Goal: Information Seeking & Learning: Check status

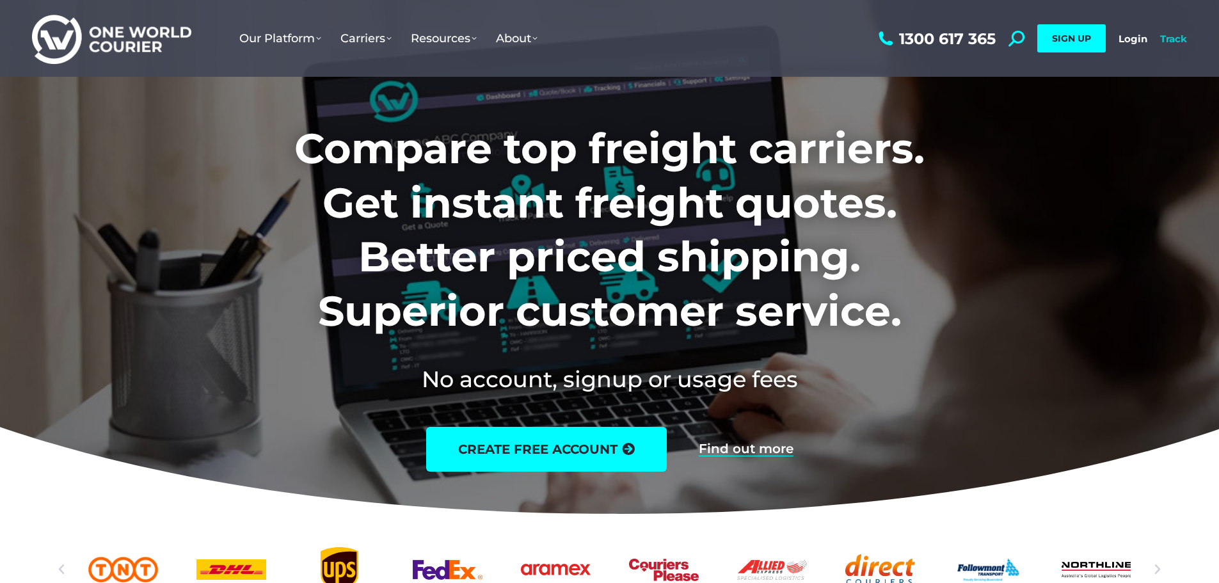
click at [1180, 38] on link "Track" at bounding box center [1173, 39] width 27 height 12
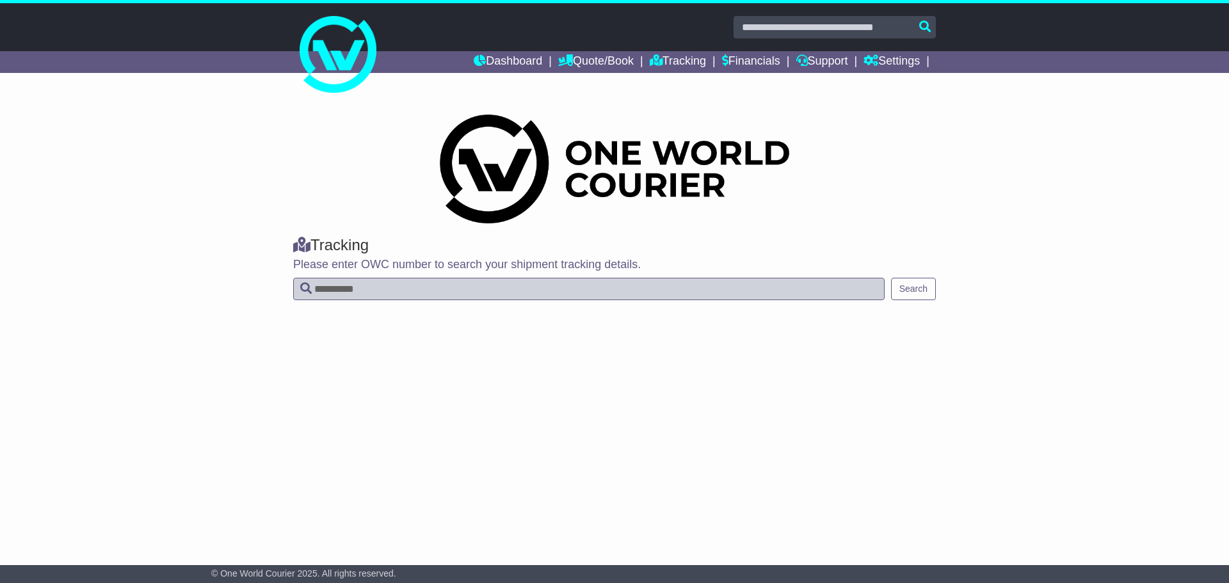
click at [422, 286] on input "text" at bounding box center [588, 289] width 591 height 22
paste input "**********"
type input "**********"
click at [899, 289] on button "Search" at bounding box center [913, 289] width 45 height 22
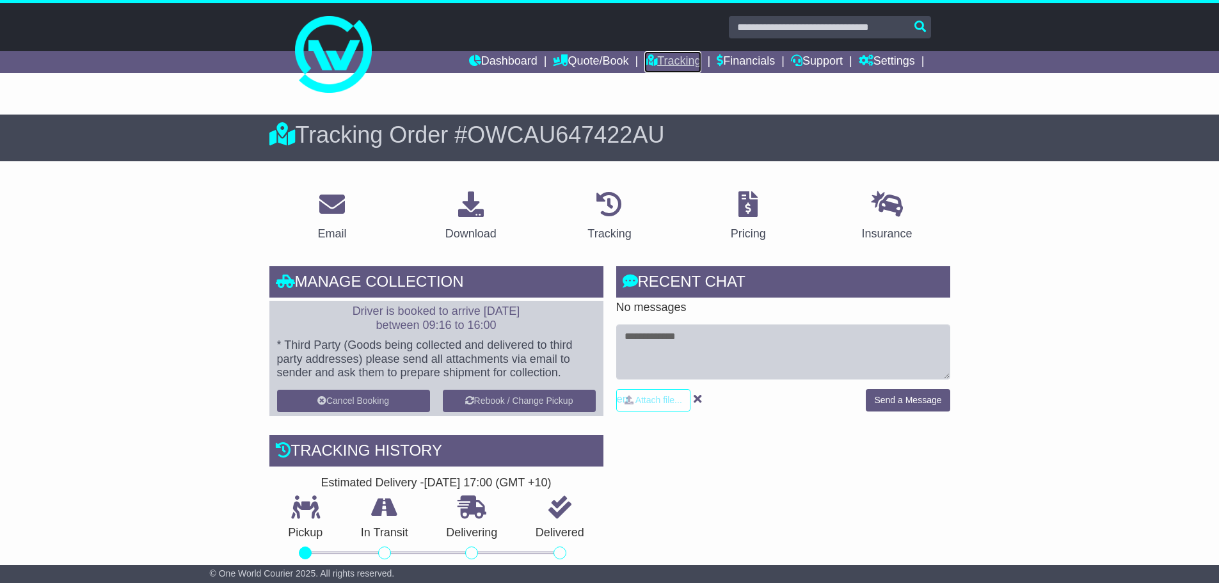
click at [659, 54] on link "Tracking" at bounding box center [673, 62] width 56 height 22
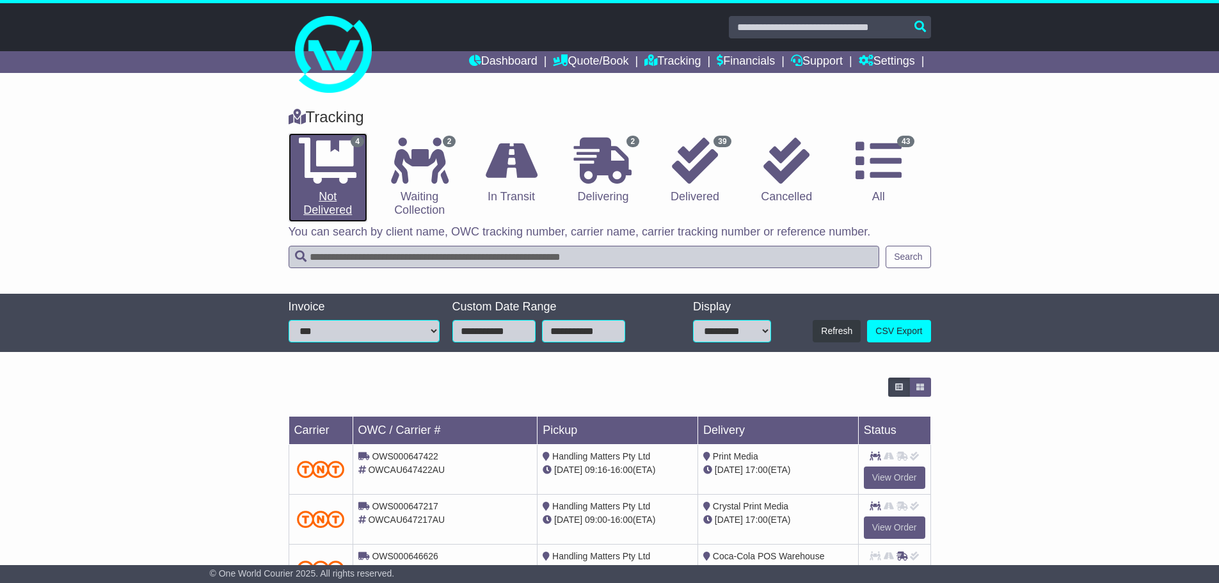
click at [358, 191] on link "4 Not Delivered" at bounding box center [328, 177] width 79 height 89
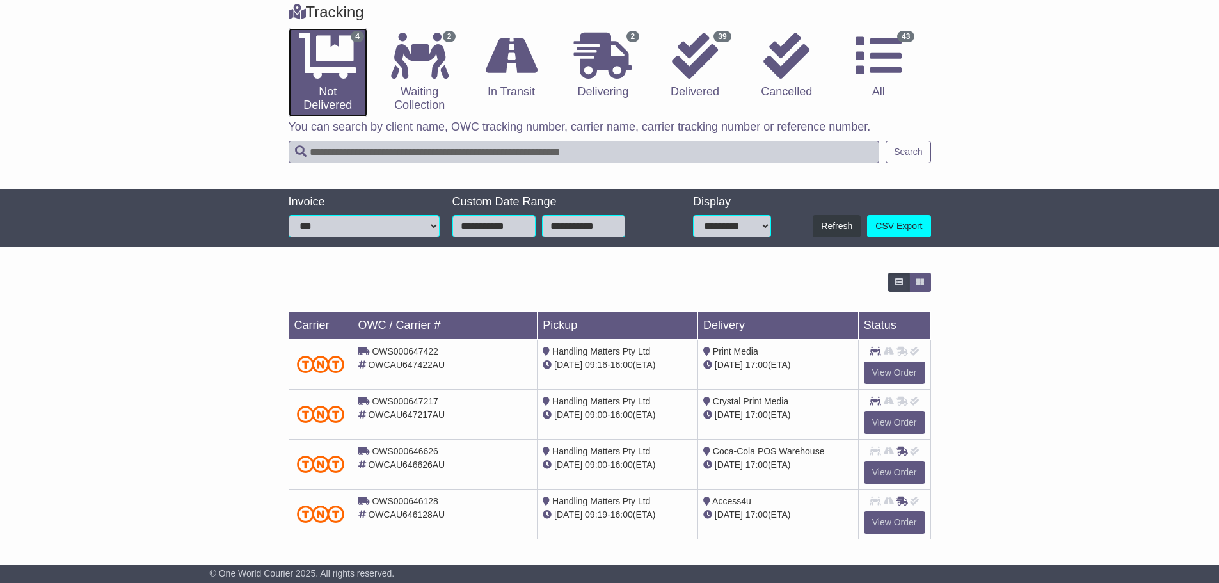
scroll to position [107, 0]
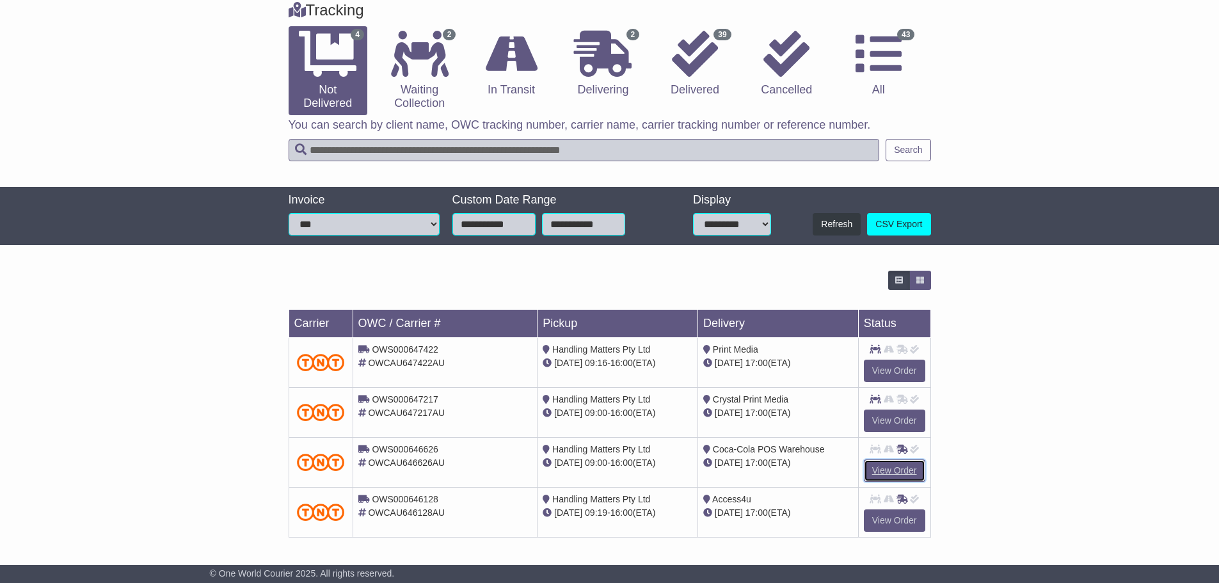
click at [886, 472] on link "View Order" at bounding box center [894, 471] width 61 height 22
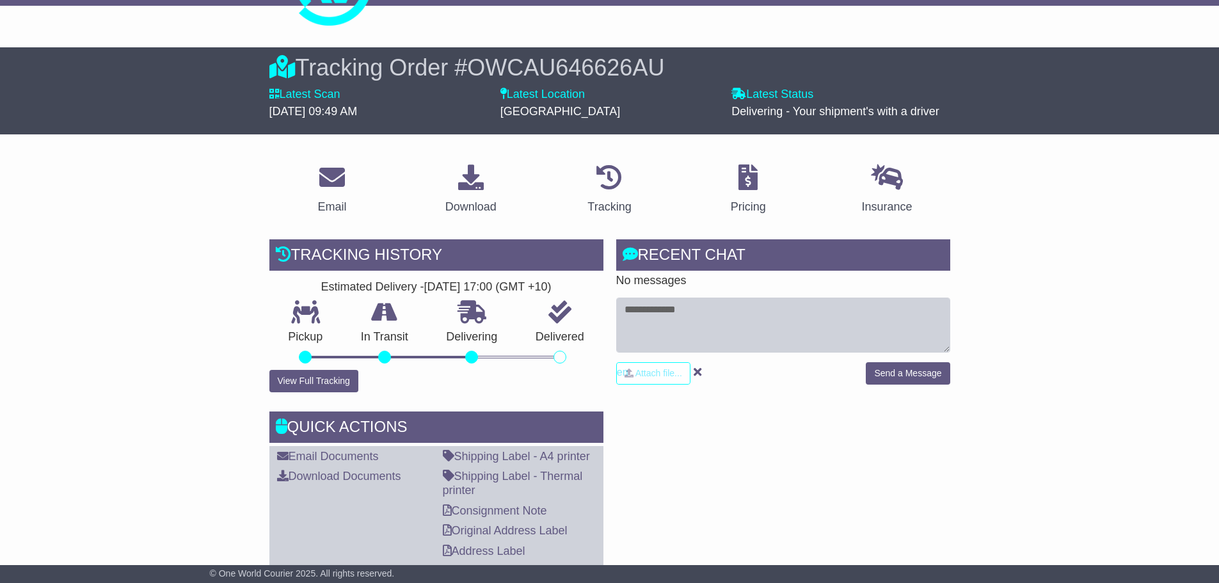
scroll to position [192, 0]
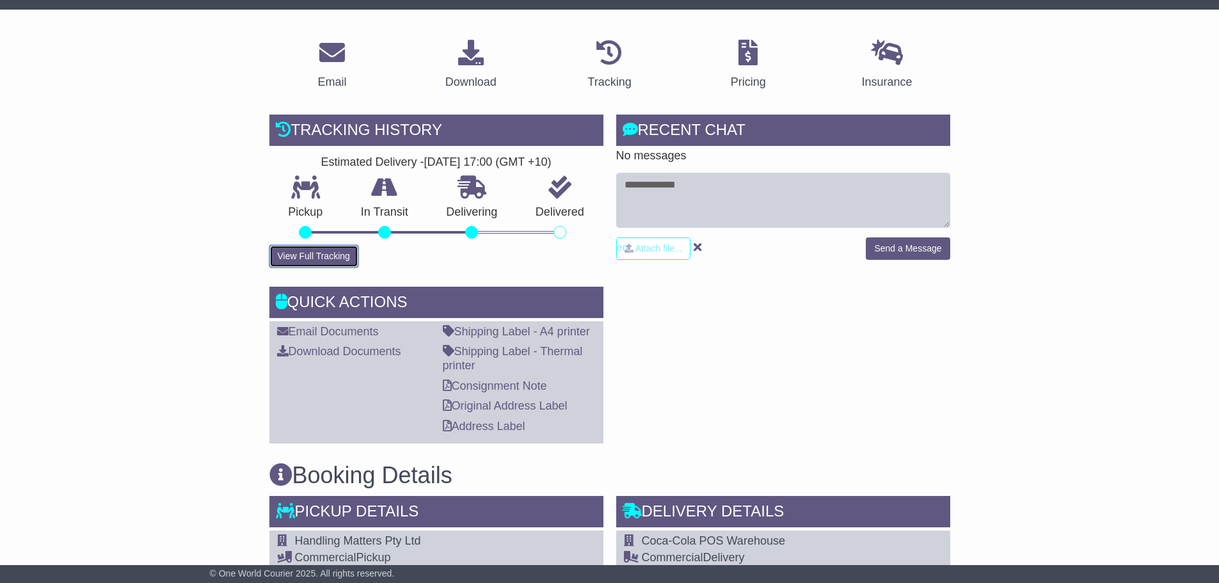
click at [326, 259] on button "View Full Tracking" at bounding box center [313, 256] width 89 height 22
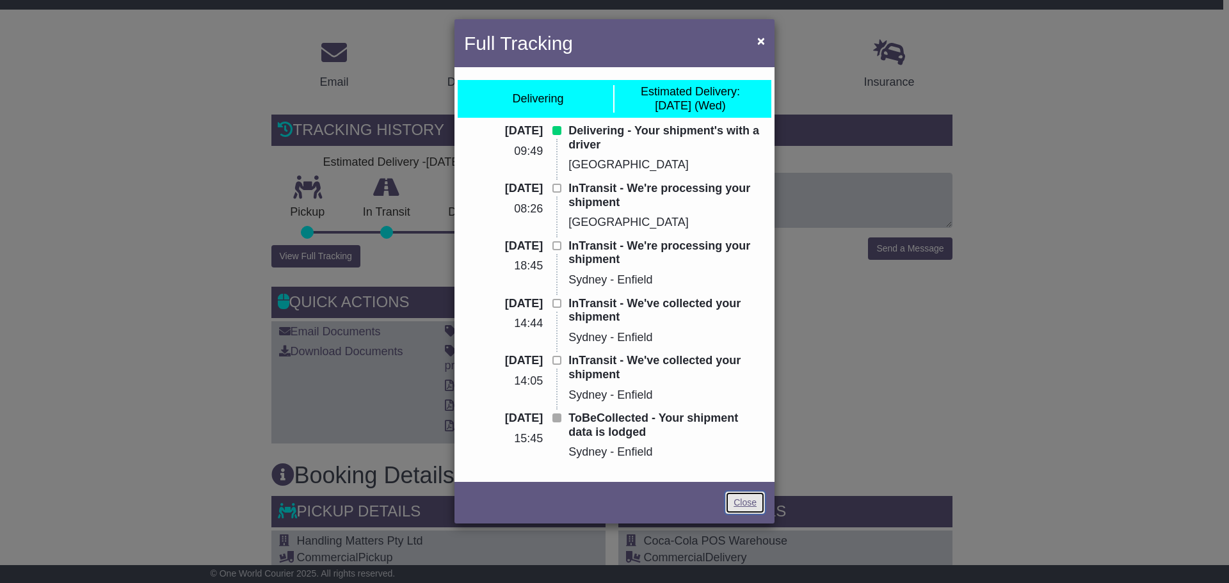
click at [737, 506] on link "Close" at bounding box center [745, 503] width 40 height 22
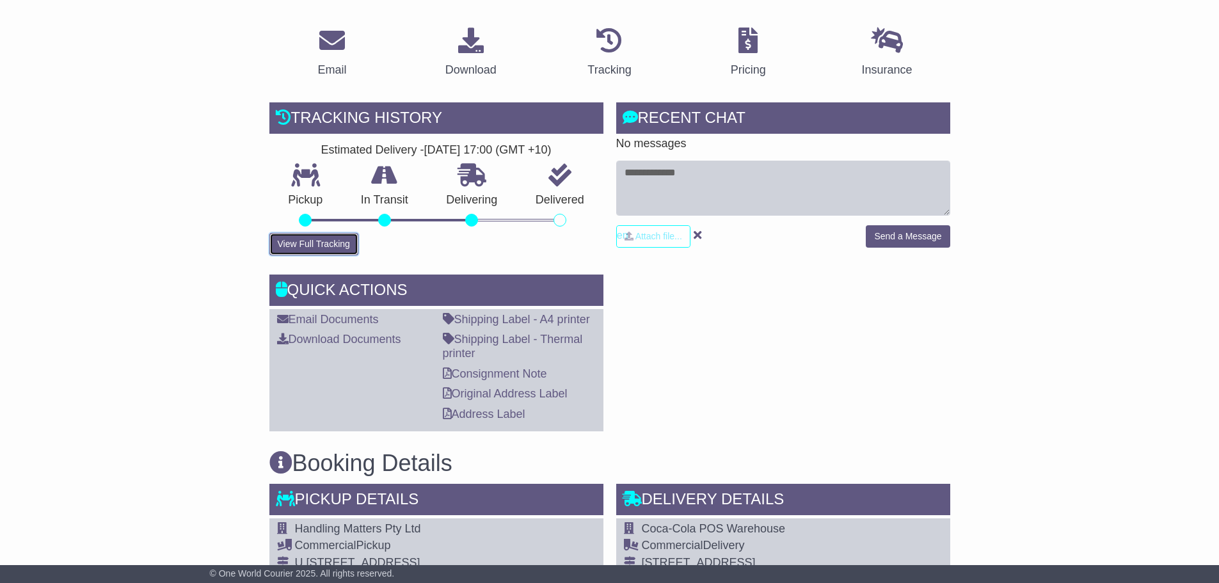
scroll to position [0, 0]
